Goal: Task Accomplishment & Management: Use online tool/utility

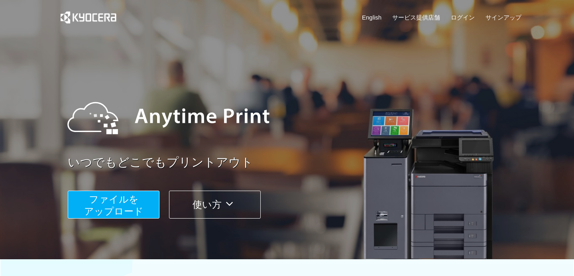
click at [126, 202] on span "ファイルを ​​アップロード" at bounding box center [113, 205] width 59 height 23
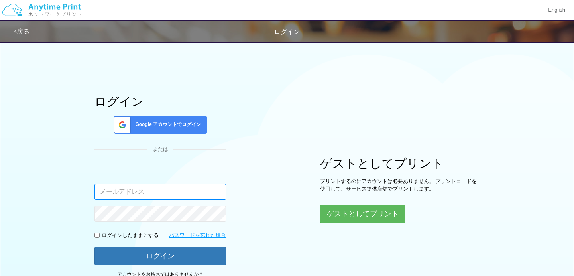
type input "[EMAIL_ADDRESS][DOMAIN_NAME]"
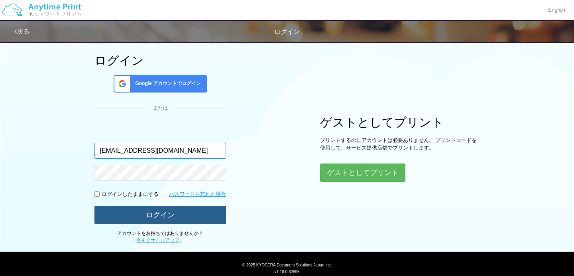
scroll to position [45, 0]
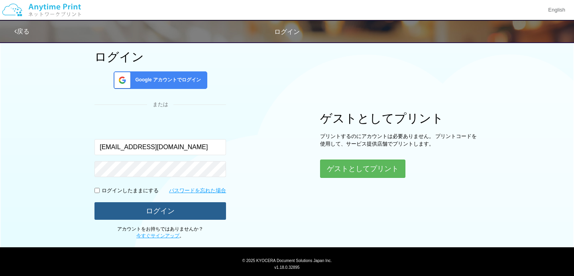
click at [175, 216] on button "ログイン" at bounding box center [160, 211] width 132 height 18
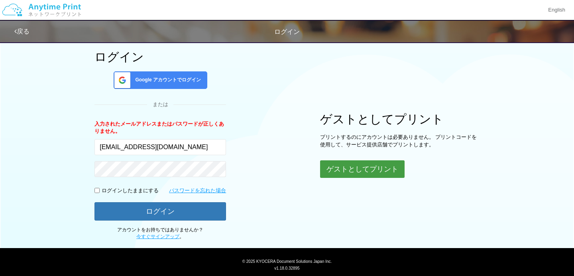
click at [346, 169] on button "ゲストとしてプリント" at bounding box center [362, 169] width 84 height 18
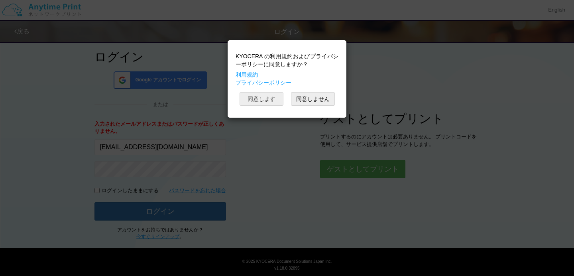
click at [276, 98] on button "同意します" at bounding box center [262, 99] width 44 height 14
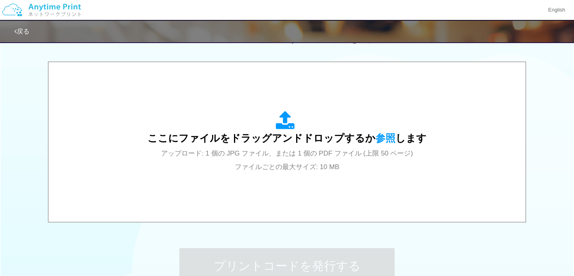
scroll to position [251, 0]
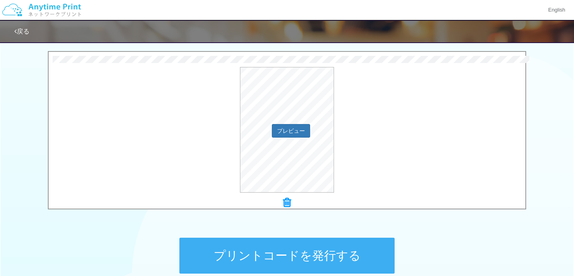
click at [373, 163] on div "プレビュー" at bounding box center [287, 130] width 477 height 126
click at [293, 259] on button "プリントコードを発行する" at bounding box center [286, 256] width 215 height 36
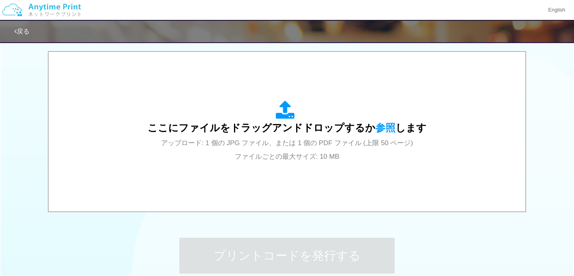
scroll to position [0, 0]
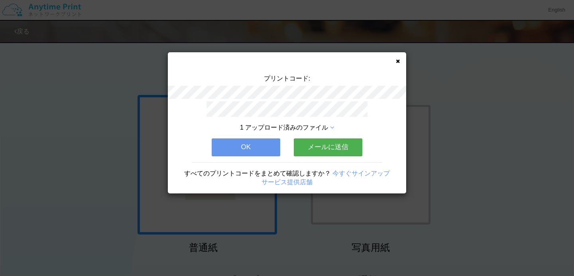
click at [325, 143] on button "メールに送信" at bounding box center [328, 147] width 69 height 18
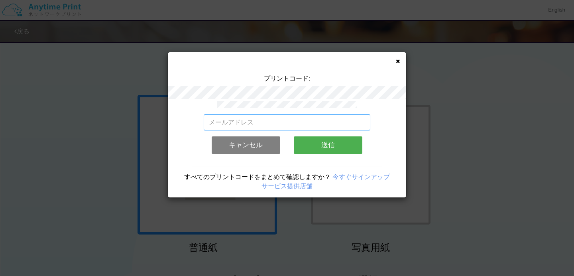
click at [304, 120] on input "email" at bounding box center [287, 122] width 167 height 16
type input "[EMAIL_ADDRESS][DOMAIN_NAME]"
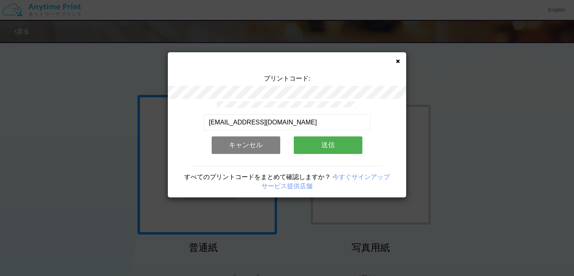
click at [331, 143] on button "送信" at bounding box center [328, 145] width 69 height 18
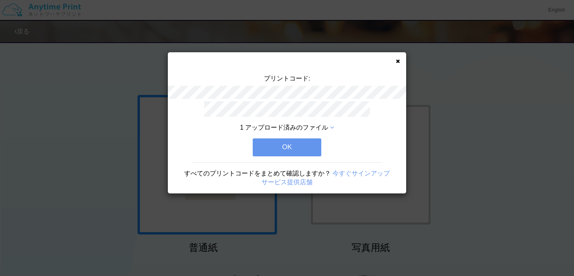
click at [304, 148] on button "OK" at bounding box center [287, 147] width 69 height 18
